Goal: Task Accomplishment & Management: Manage account settings

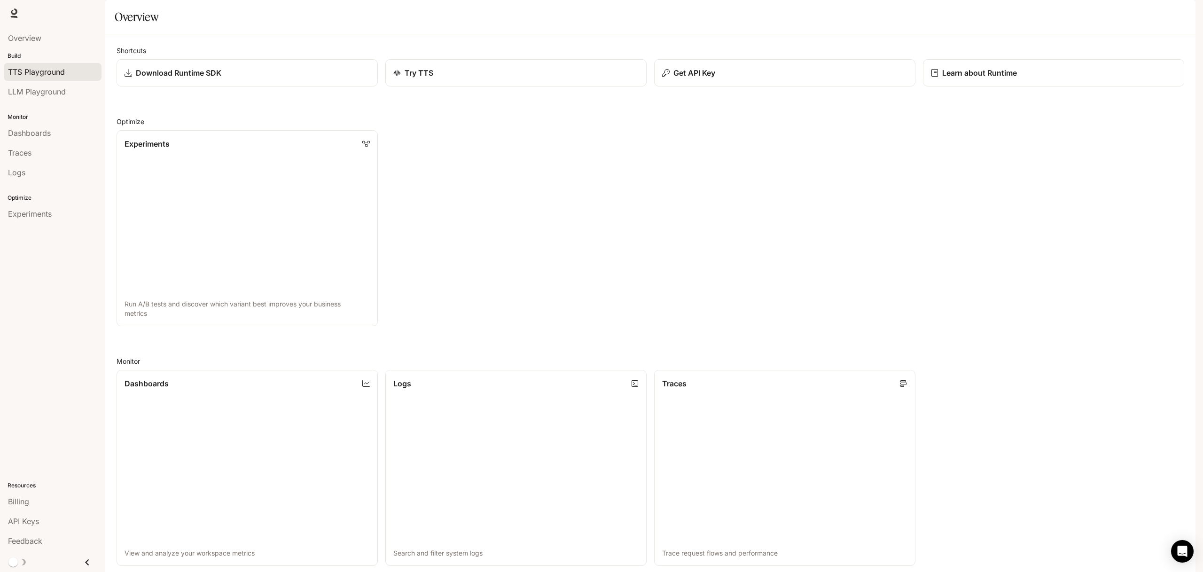
click at [48, 77] on span "TTS Playground" at bounding box center [36, 71] width 57 height 11
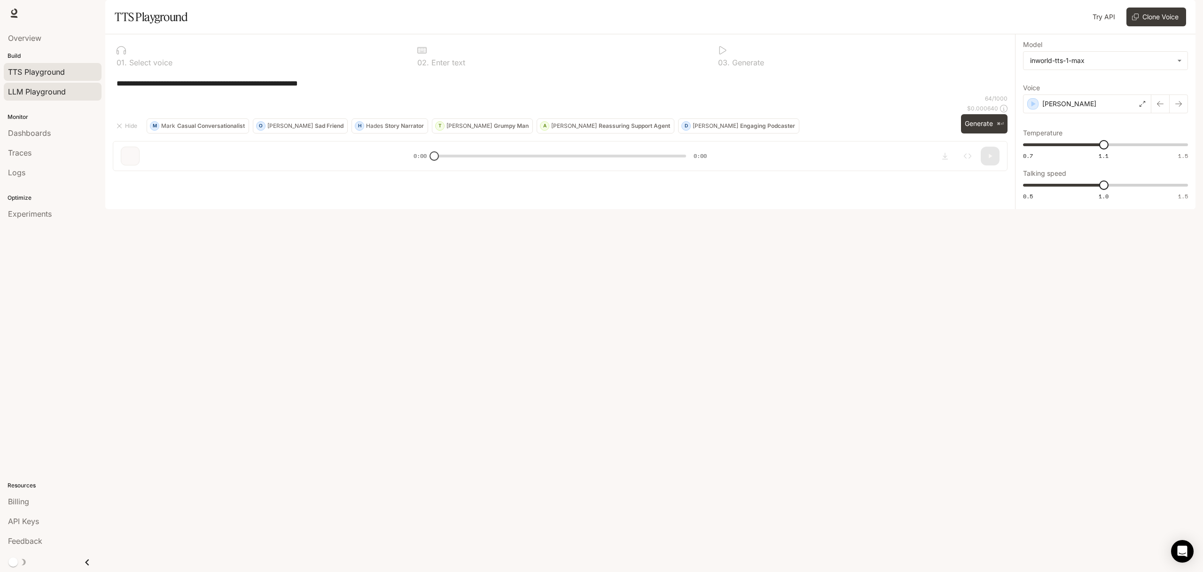
click at [49, 99] on link "LLM Playground" at bounding box center [53, 92] width 98 height 18
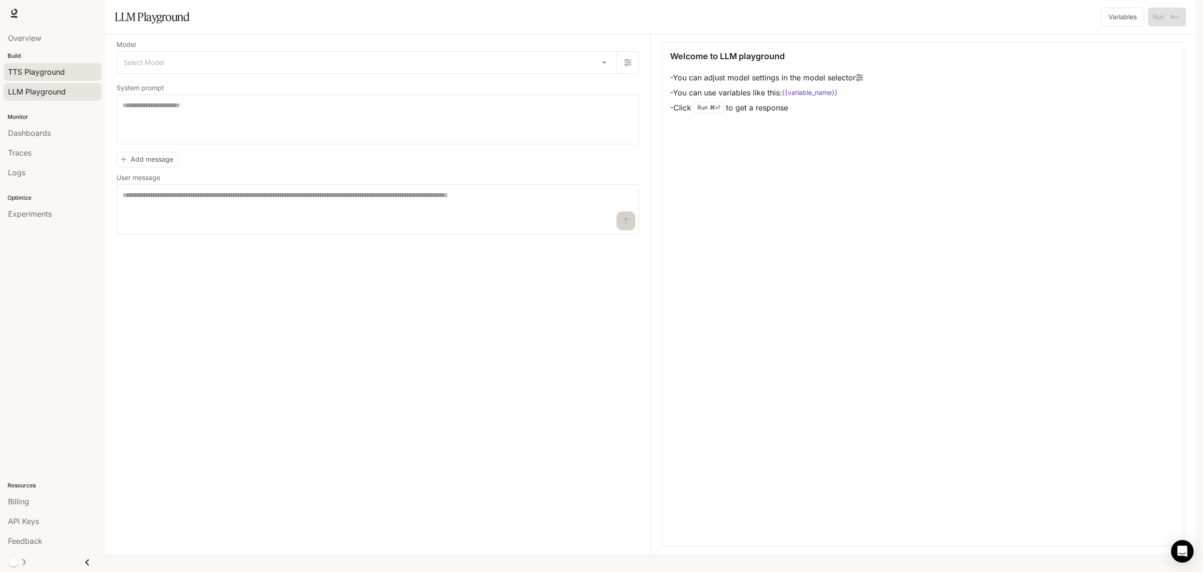
click at [52, 74] on span "TTS Playground" at bounding box center [36, 71] width 57 height 11
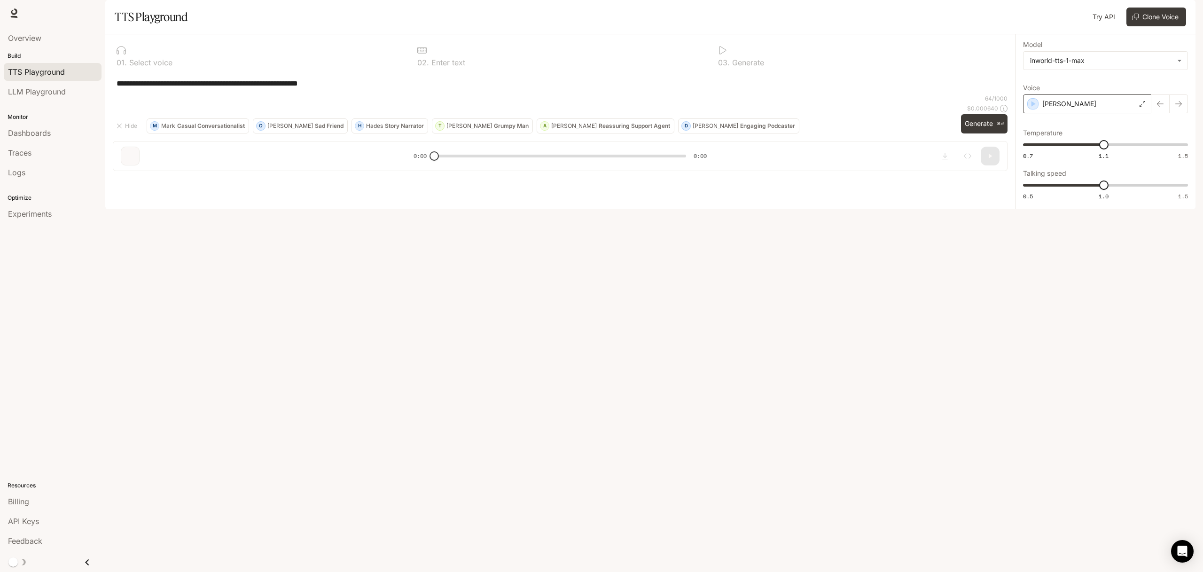
click at [1065, 113] on div "[PERSON_NAME]" at bounding box center [1087, 103] width 128 height 19
click at [1034, 158] on icon "button" at bounding box center [1033, 155] width 4 height 6
click at [1033, 211] on icon "button" at bounding box center [1032, 206] width 9 height 9
click at [1033, 263] on icon "button" at bounding box center [1032, 258] width 9 height 9
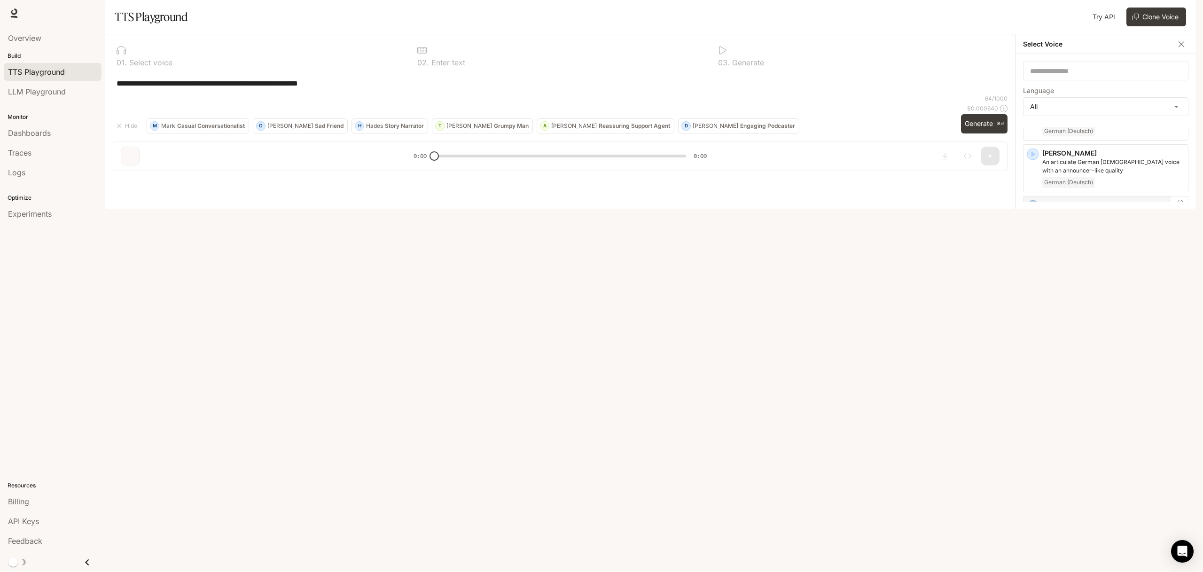
click at [1032, 203] on icon "button" at bounding box center [1033, 206] width 4 height 6
click at [1034, 253] on icon "button" at bounding box center [1032, 257] width 9 height 9
click at [1099, 137] on body "**********" at bounding box center [601, 286] width 1203 height 572
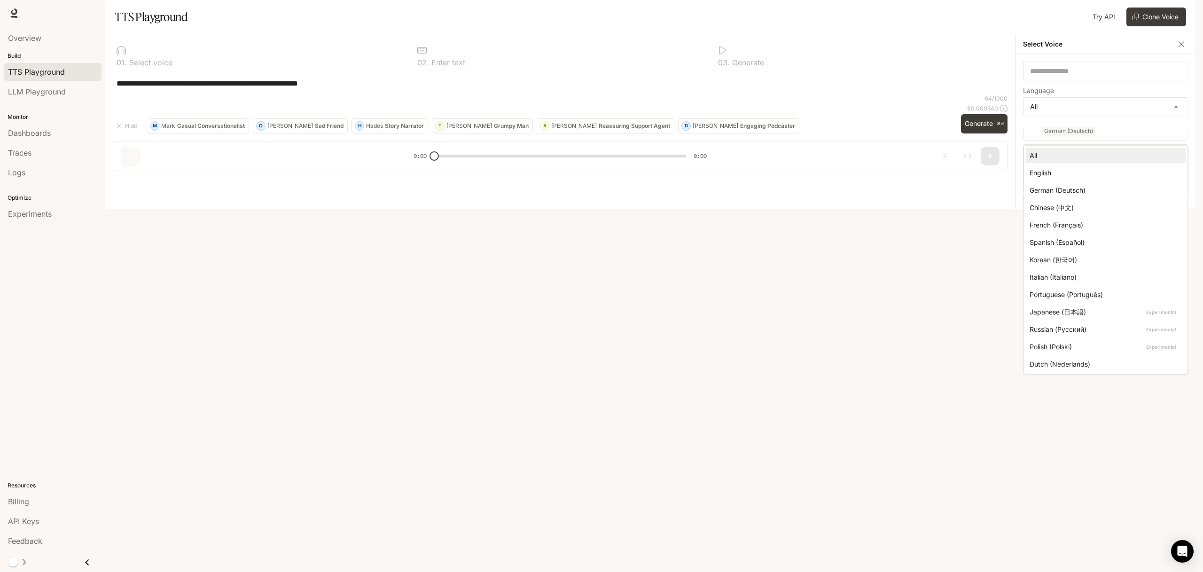
click at [1078, 171] on div "English" at bounding box center [1103, 173] width 148 height 10
type input "*****"
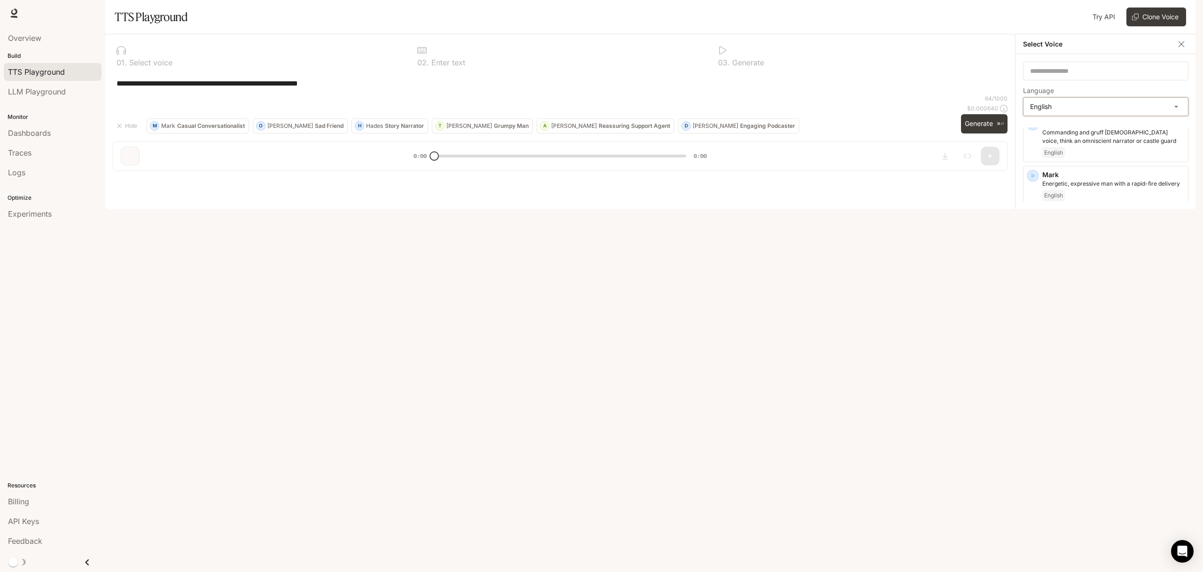
scroll to position [419, 0]
click at [1033, 369] on icon "button" at bounding box center [1032, 364] width 9 height 9
click at [1032, 421] on icon "button" at bounding box center [1032, 415] width 9 height 9
click at [1034, 473] on icon "button" at bounding box center [1032, 467] width 9 height 9
click at [1034, 523] on icon "button" at bounding box center [1032, 519] width 9 height 9
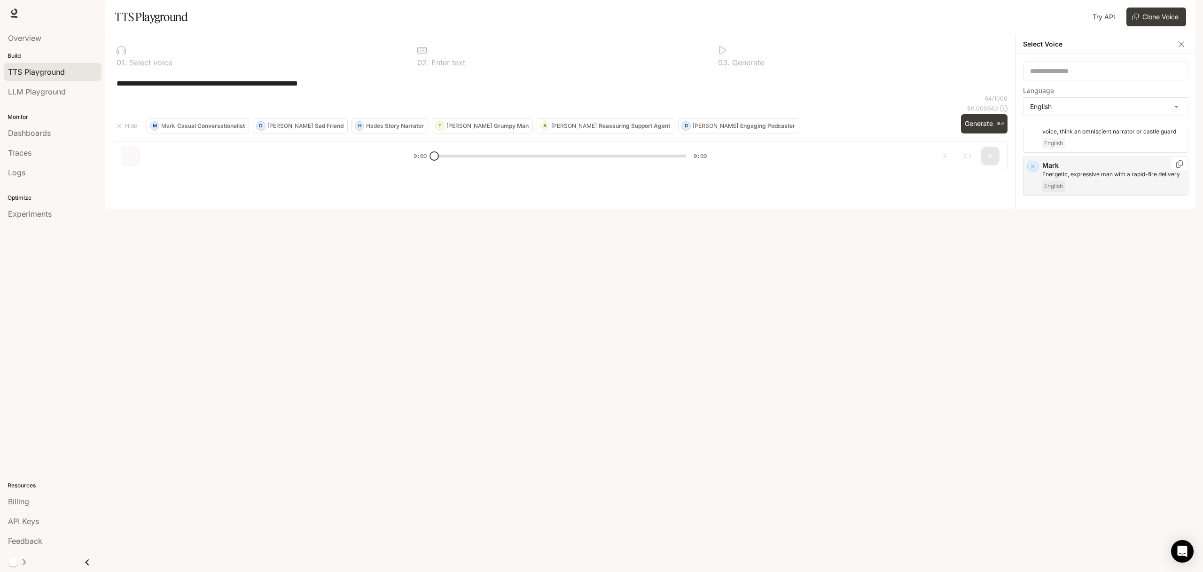
click at [1034, 171] on icon "button" at bounding box center [1032, 166] width 9 height 9
click at [1035, 211] on icon "button" at bounding box center [1032, 206] width 9 height 9
click at [1032, 190] on icon "button" at bounding box center [1033, 187] width 4 height 6
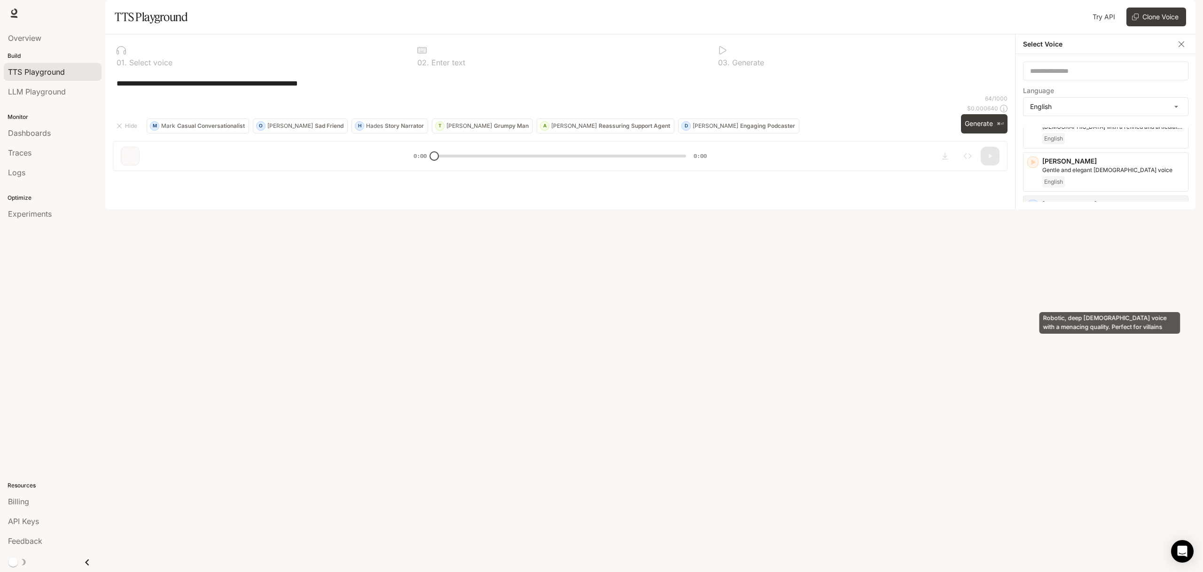
scroll to position [120, 0]
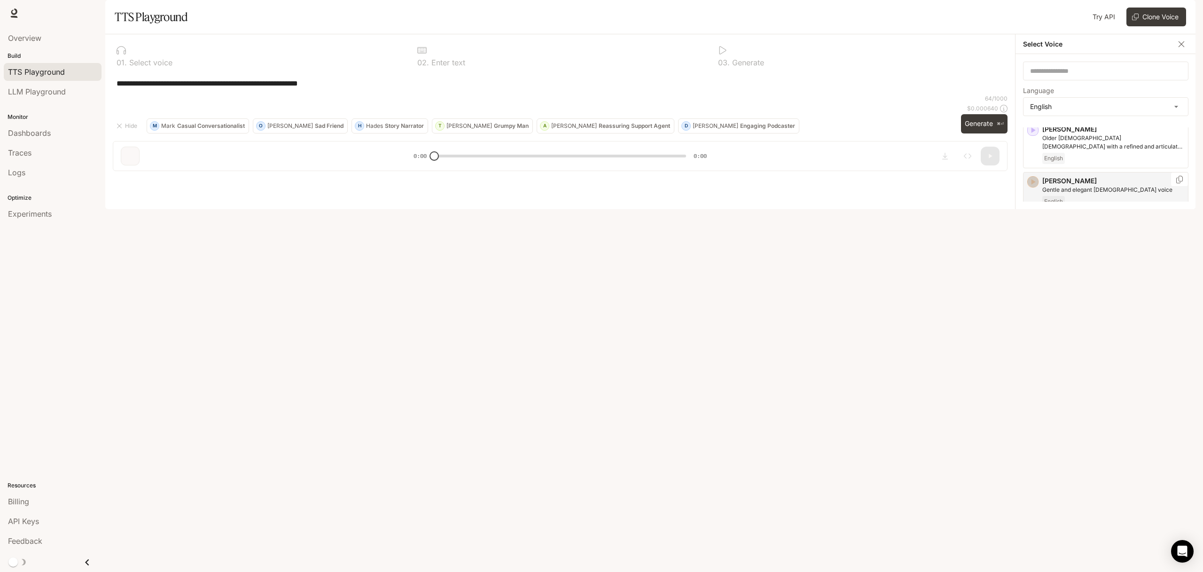
click at [1032, 185] on icon "button" at bounding box center [1033, 182] width 4 height 6
click at [1033, 194] on icon "button" at bounding box center [1032, 189] width 9 height 9
click at [1034, 209] on icon "button" at bounding box center [1033, 207] width 4 height 6
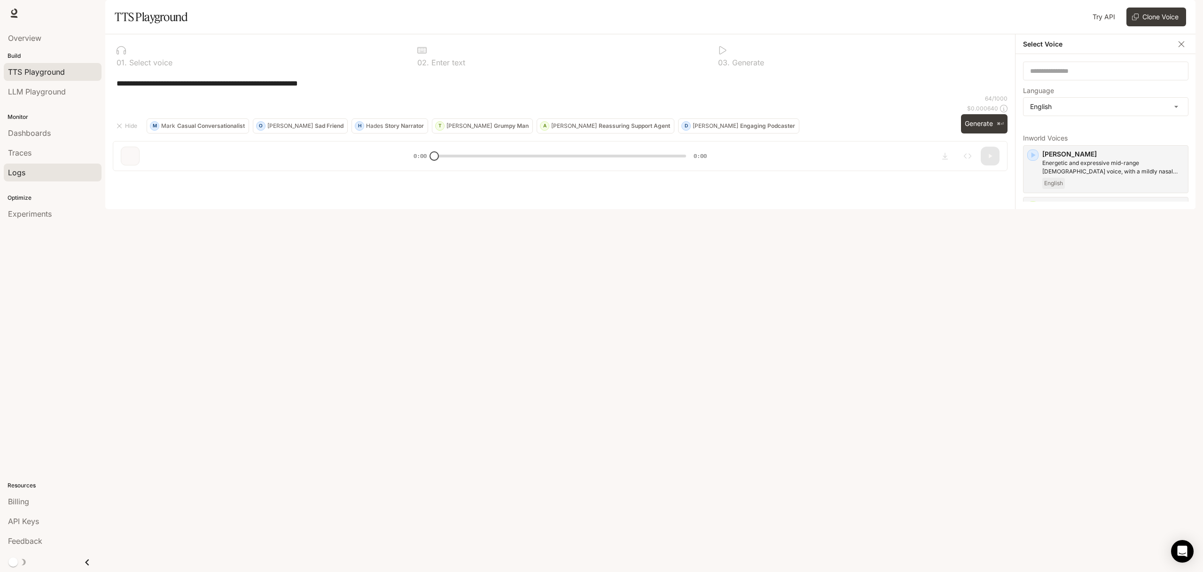
click at [56, 169] on div "Logs" at bounding box center [52, 172] width 89 height 11
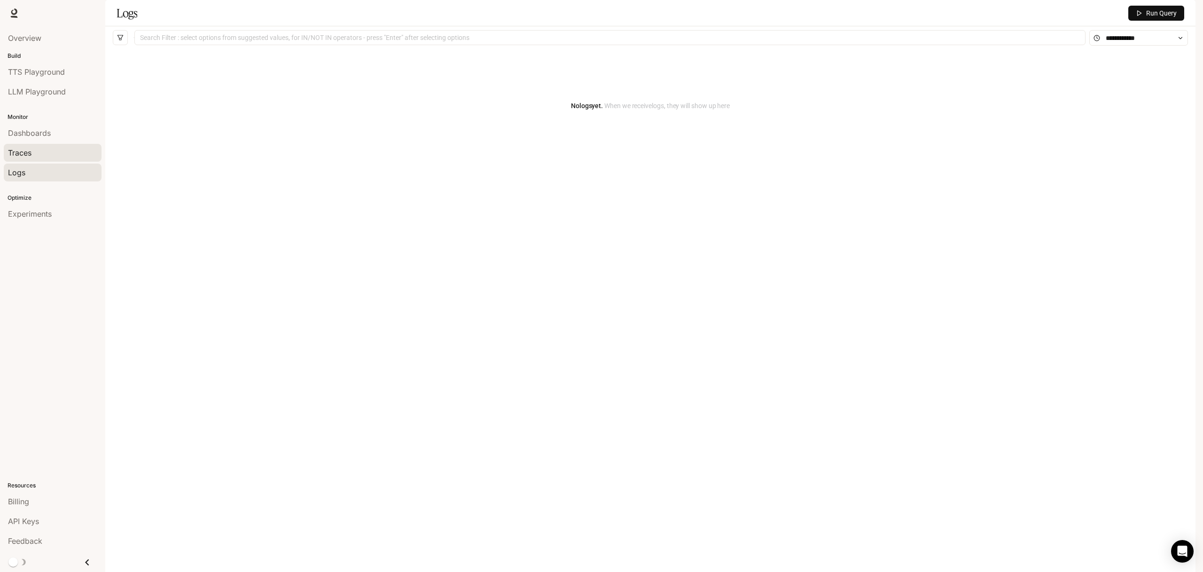
click at [59, 152] on div "Traces" at bounding box center [52, 152] width 89 height 11
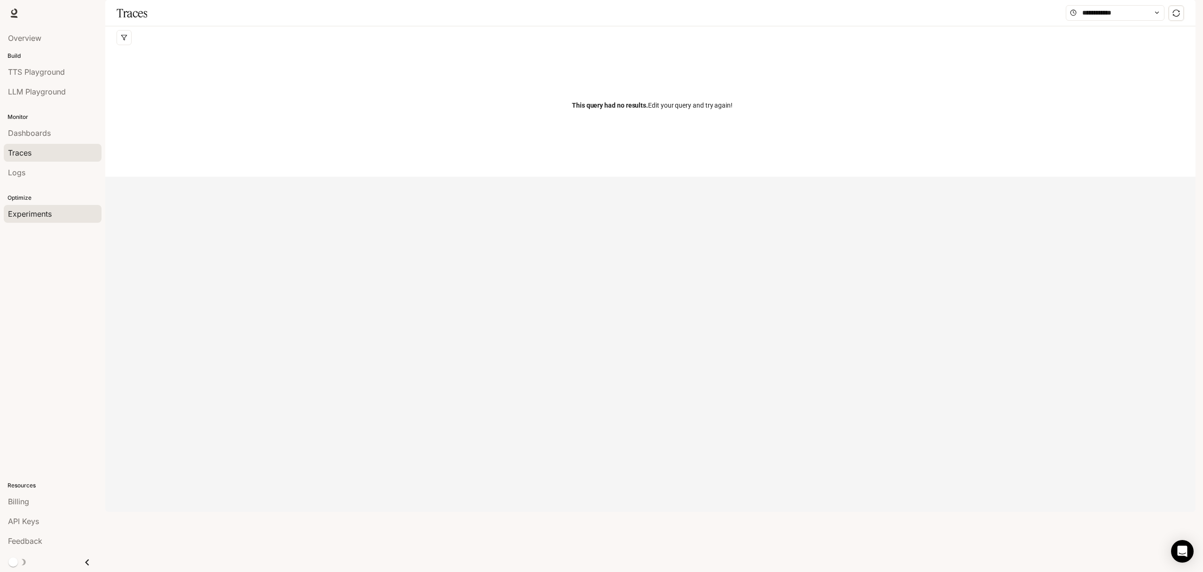
click at [57, 210] on div "Experiments" at bounding box center [52, 213] width 89 height 11
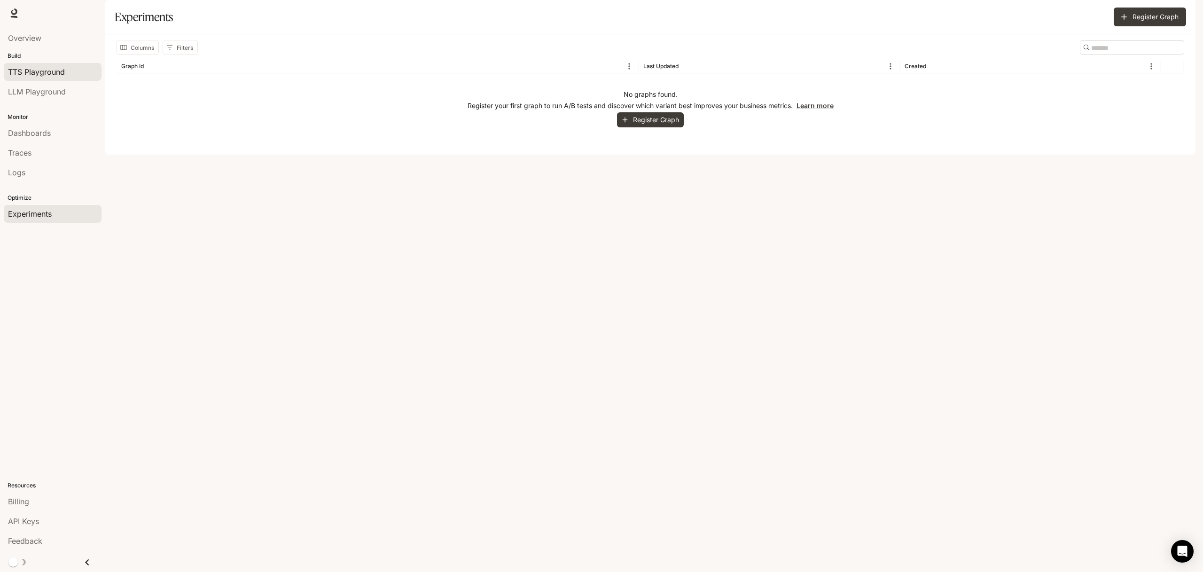
click at [52, 75] on span "TTS Playground" at bounding box center [36, 71] width 57 height 11
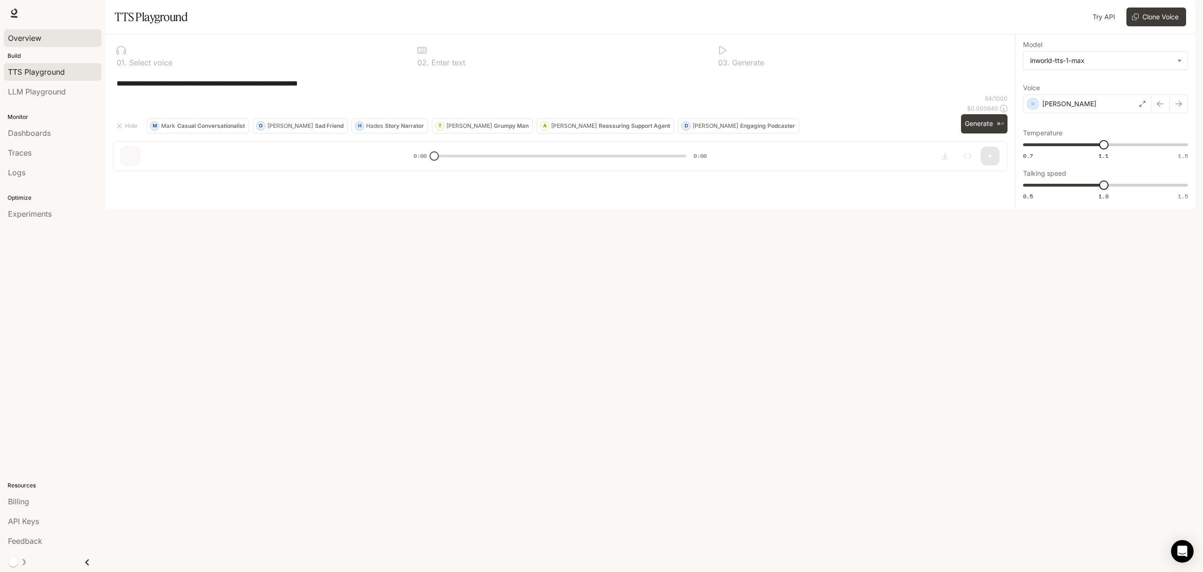
click at [44, 40] on div "Overview" at bounding box center [52, 37] width 89 height 11
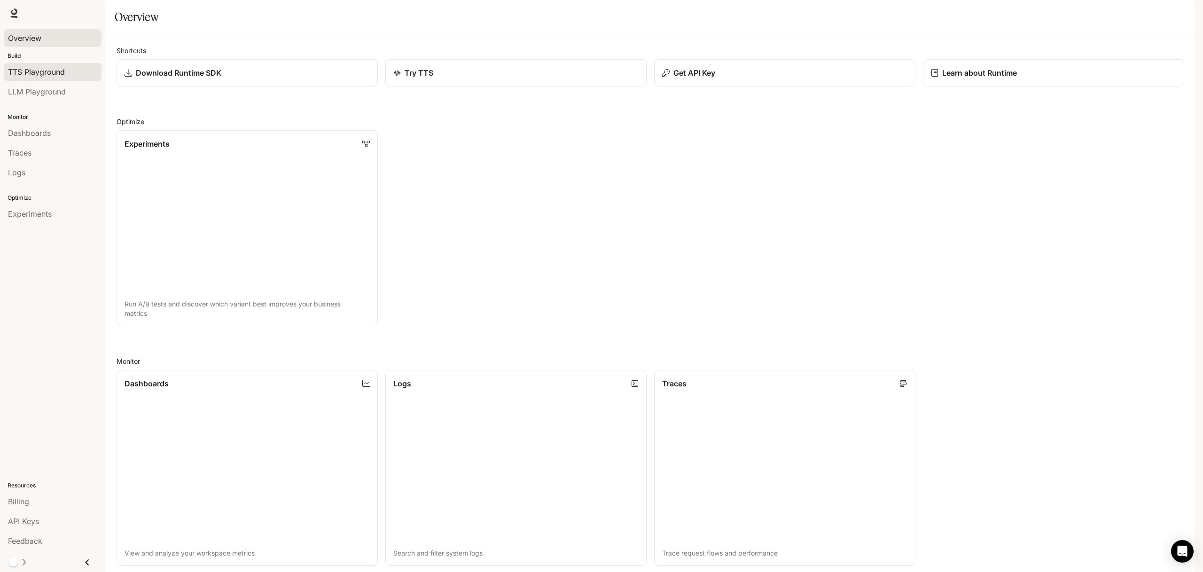
click at [60, 71] on span "TTS Playground" at bounding box center [36, 71] width 57 height 11
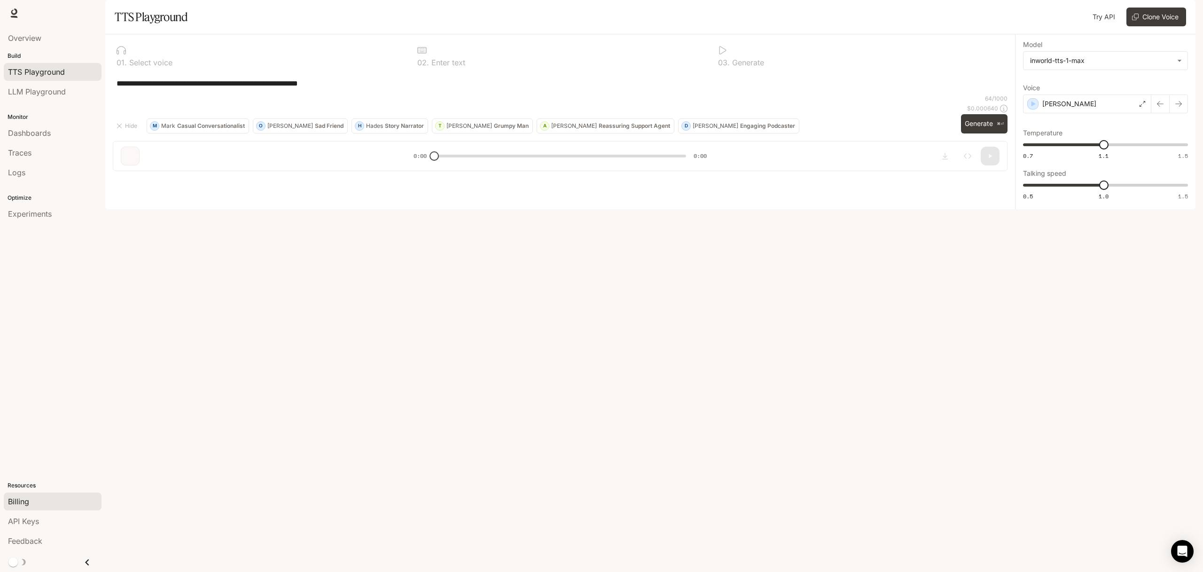
click at [29, 492] on link "Billing" at bounding box center [53, 501] width 98 height 18
